Goal: Task Accomplishment & Management: Use online tool/utility

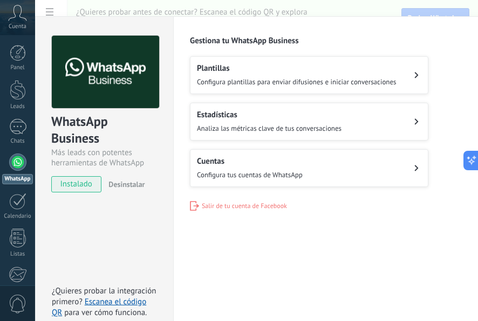
click at [268, 150] on button "Cuentas Configura tus cuentas de WhatsApp" at bounding box center [309, 168] width 239 height 38
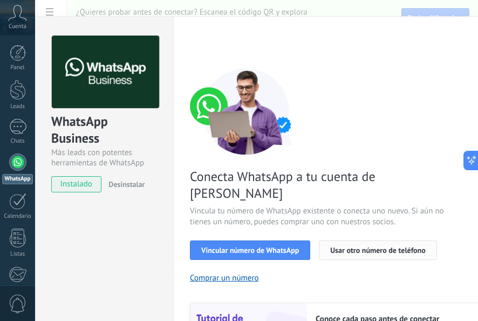
click at [373, 246] on span "Usar otro número de teléfono" at bounding box center [377, 250] width 95 height 8
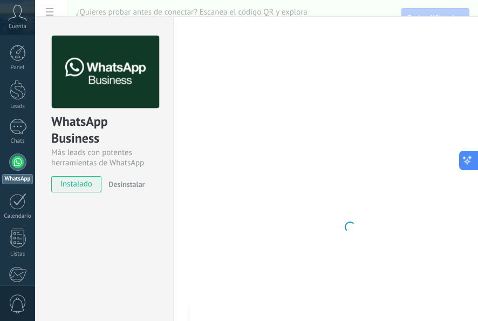
click at [466, 158] on icon at bounding box center [467, 160] width 11 height 11
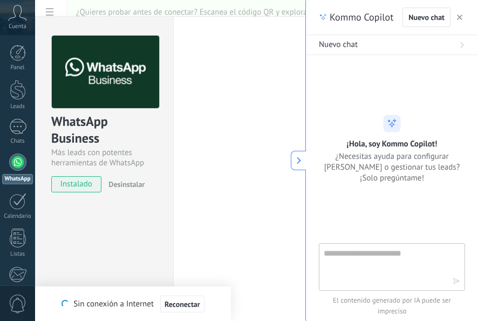
click at [401, 244] on div at bounding box center [392, 266] width 146 height 47
click at [388, 258] on textarea at bounding box center [384, 266] width 121 height 39
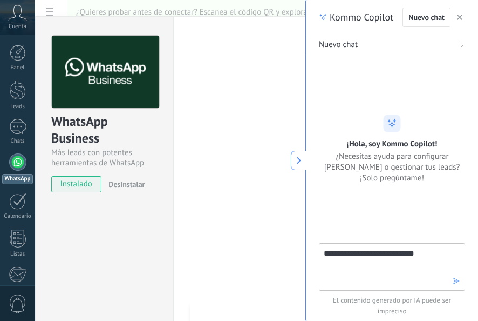
type textarea "**********"
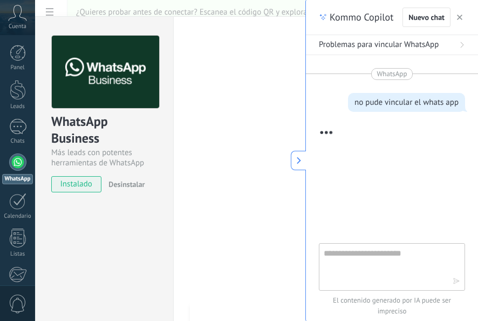
scroll to position [84, 0]
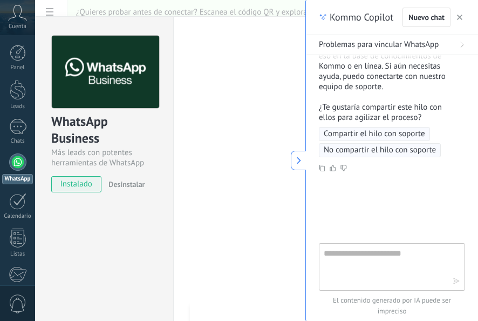
drag, startPoint x: 474, startPoint y: 177, endPoint x: 471, endPoint y: 125, distance: 51.9
click at [471, 125] on div "WhatsApp no pude vincular el whats app No pude encontrar una respuesta a eso en…" at bounding box center [392, 149] width 172 height 188
click at [385, 268] on textarea at bounding box center [384, 266] width 121 height 39
click at [462, 19] on use "button" at bounding box center [459, 17] width 5 height 5
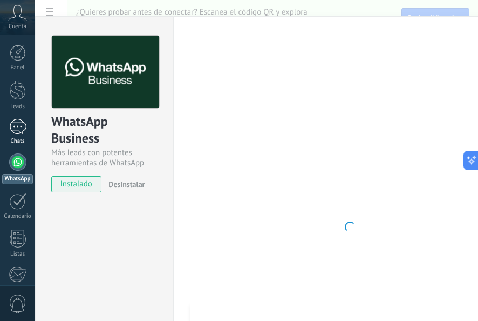
click at [21, 130] on div at bounding box center [17, 127] width 17 height 16
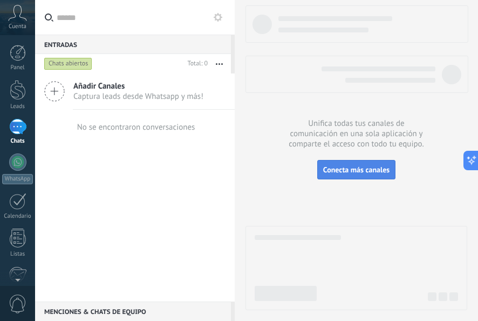
click at [348, 165] on button "Conecta más canales" at bounding box center [356, 169] width 78 height 19
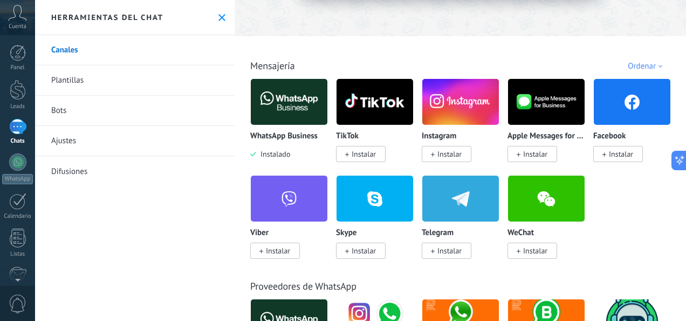
scroll to position [154, 0]
